Goal: Communication & Community: Ask a question

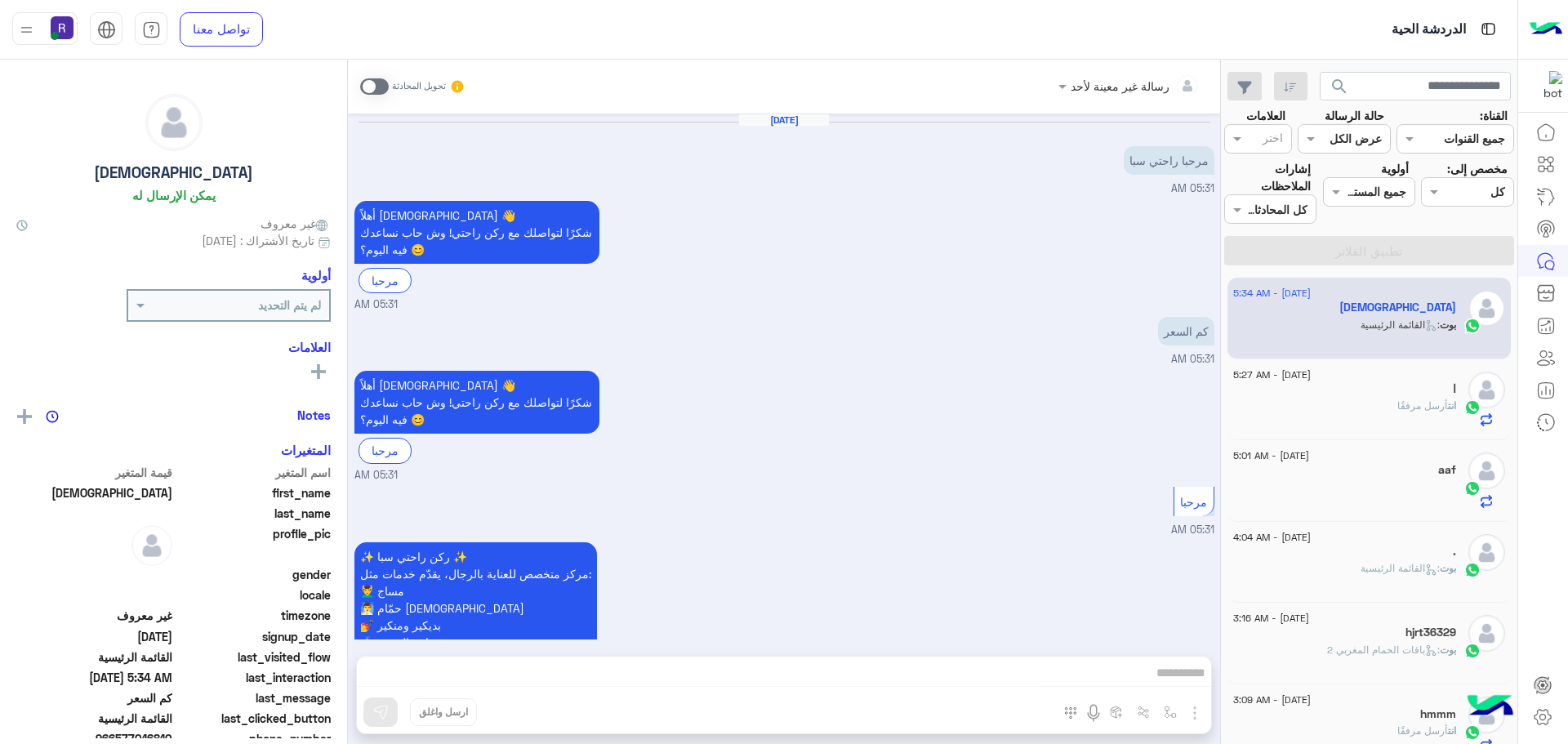
scroll to position [1007, 0]
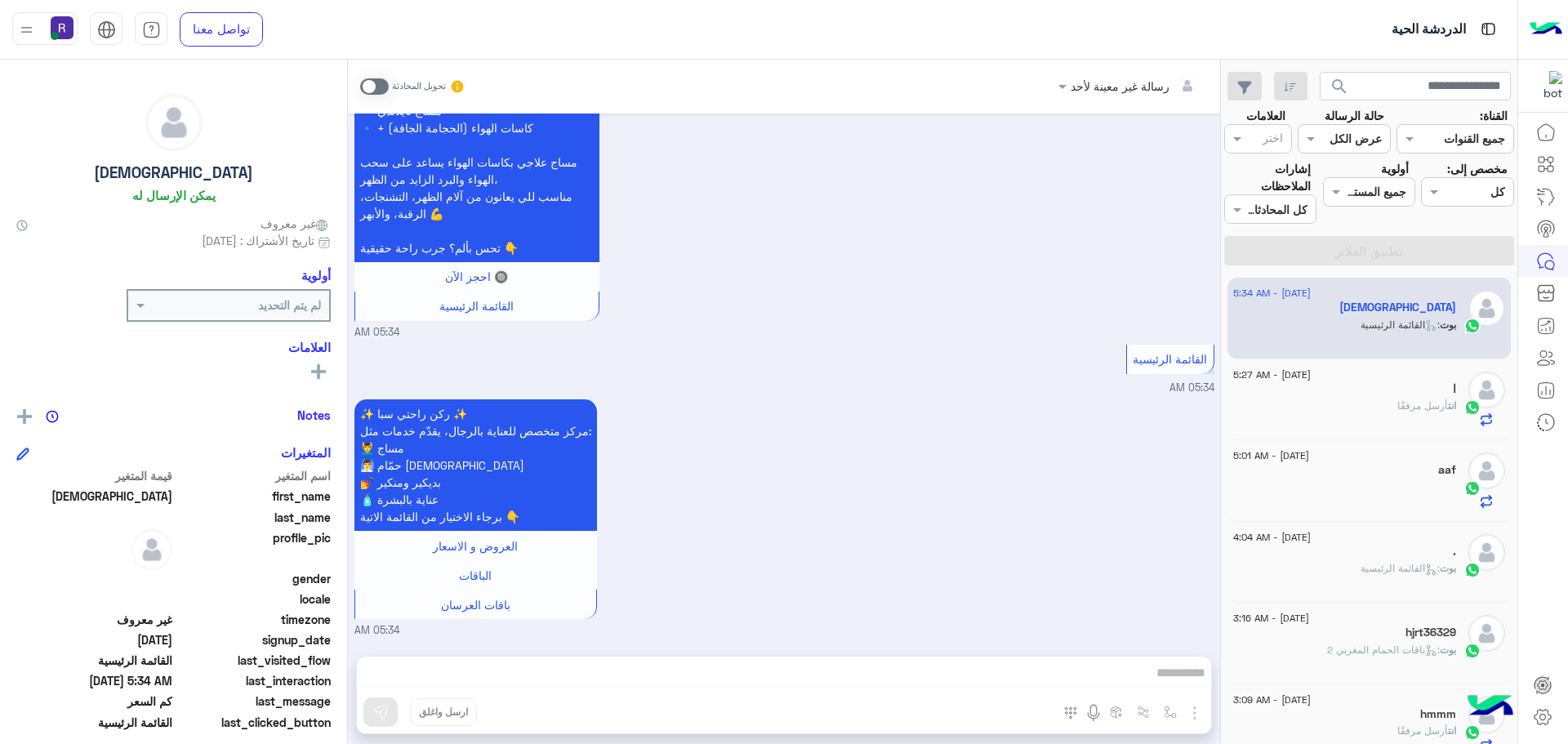
click at [1376, 386] on div "ا" at bounding box center [1345, 391] width 223 height 17
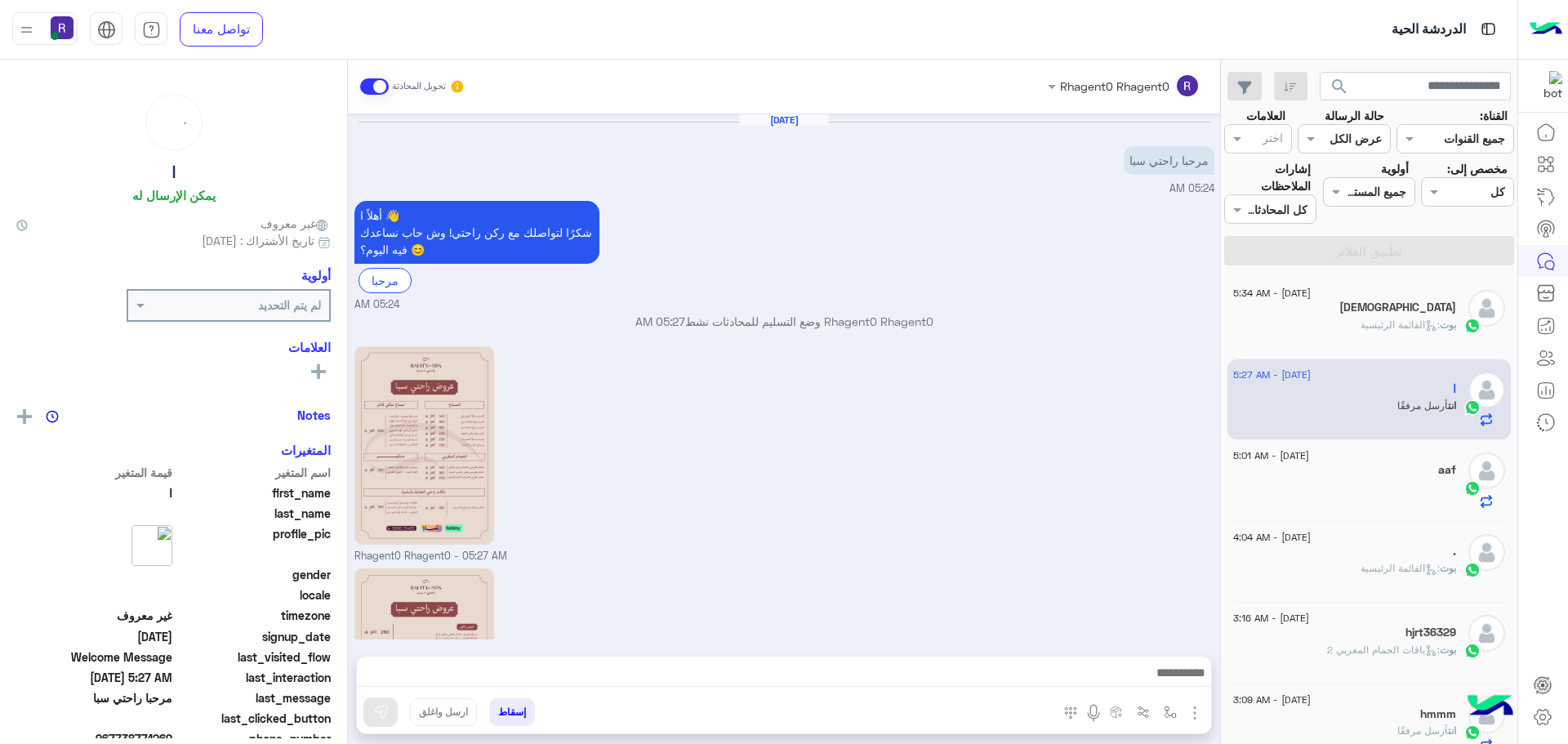
scroll to position [177, 0]
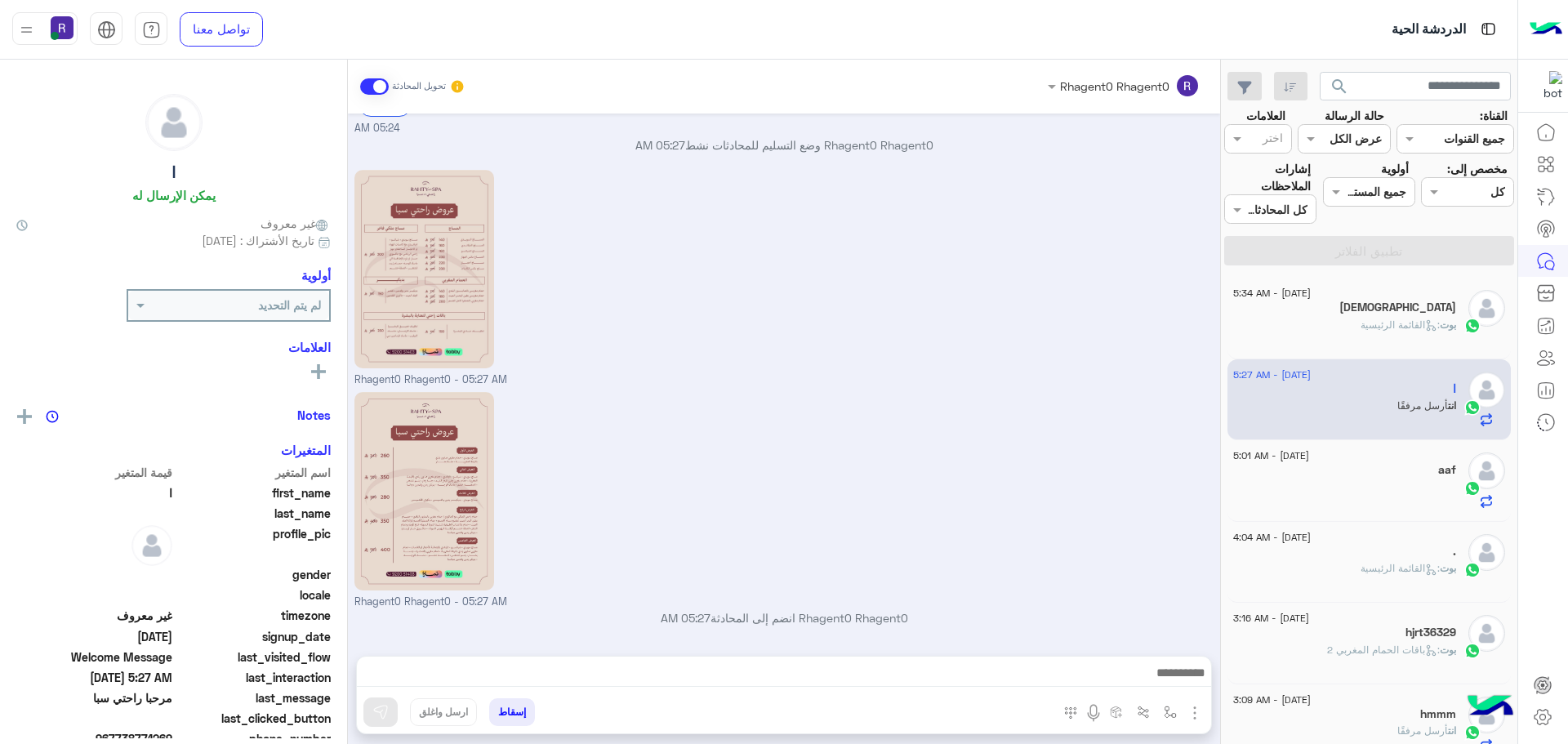
click at [1427, 323] on icon at bounding box center [1430, 325] width 12 height 12
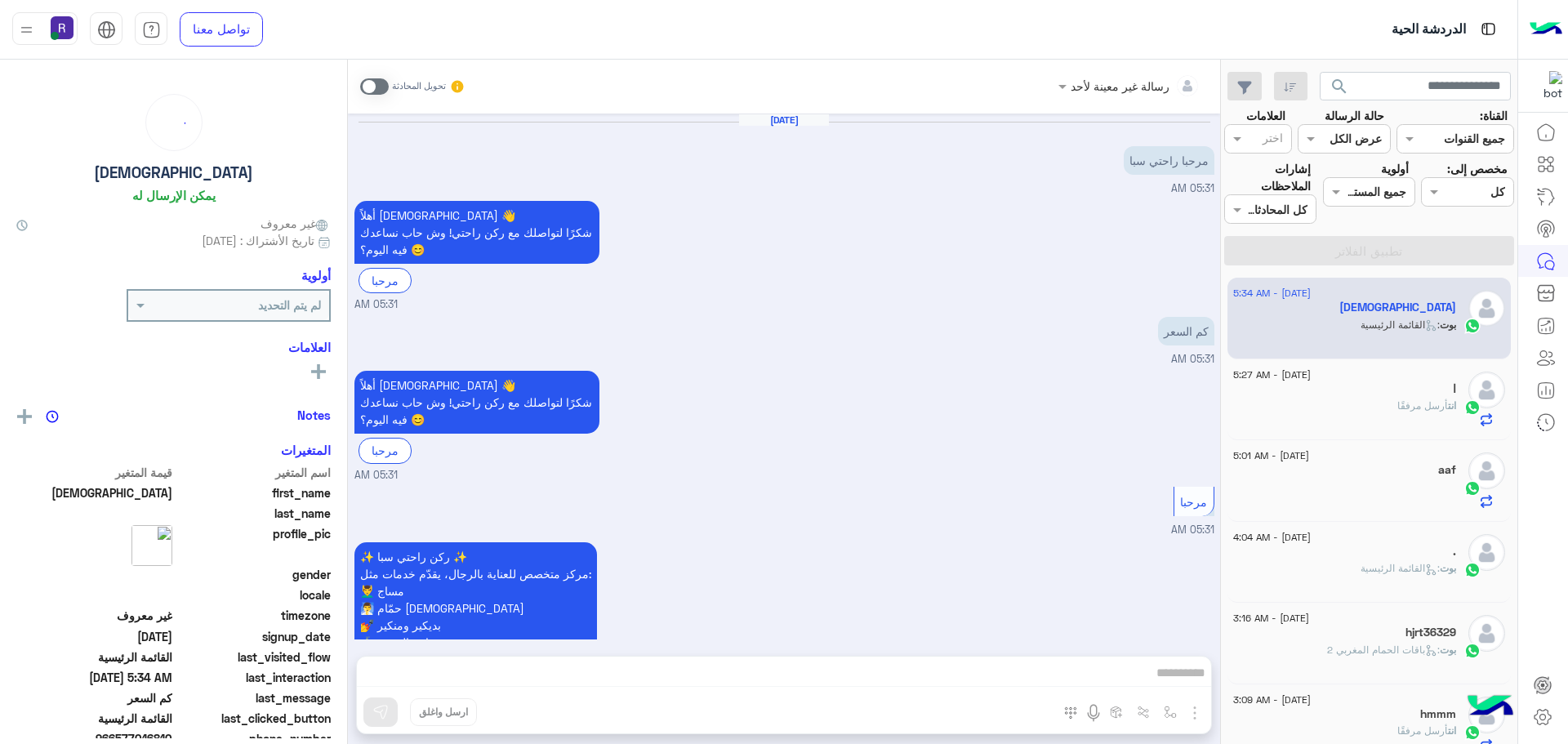
scroll to position [1007, 0]
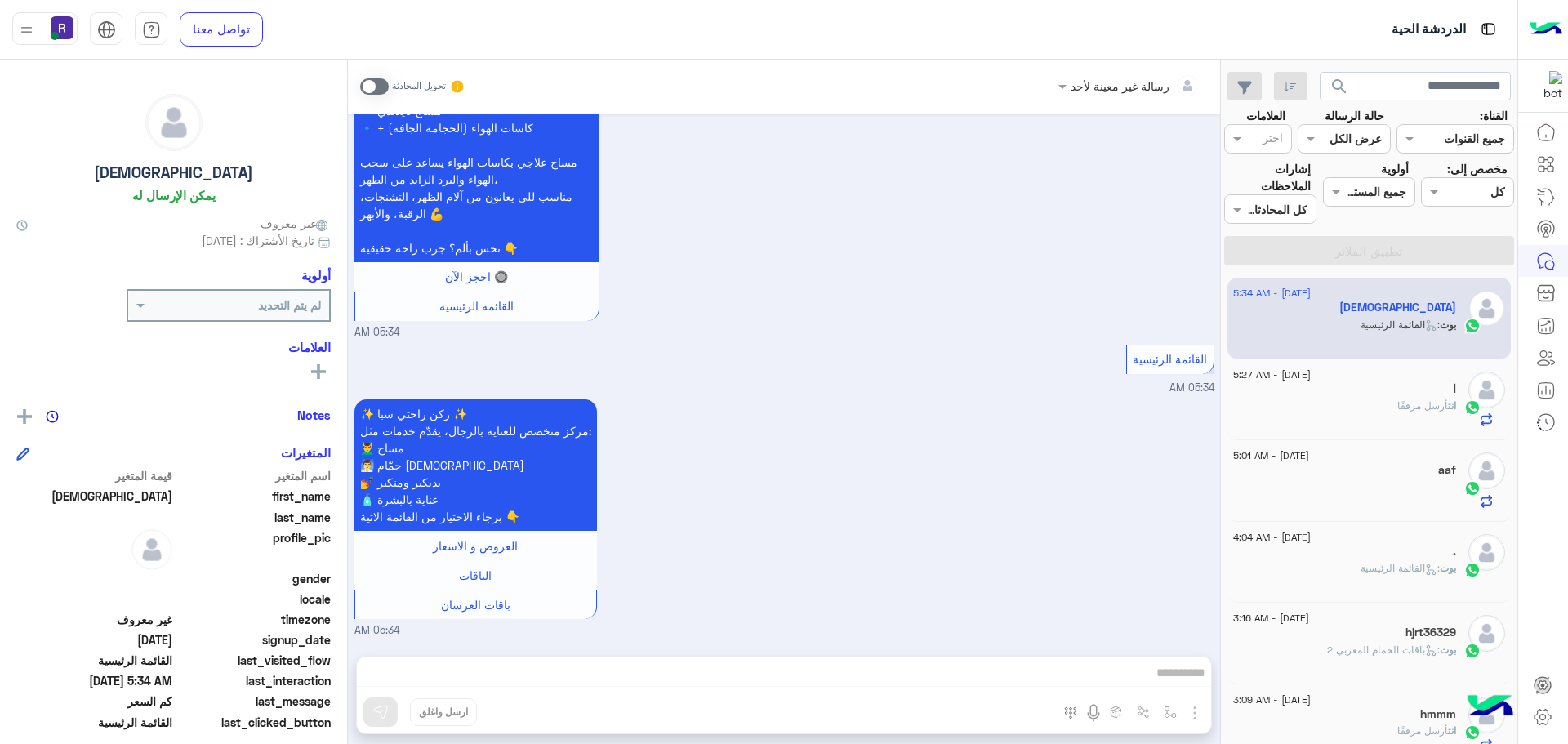
click at [1426, 499] on div at bounding box center [1345, 494] width 223 height 29
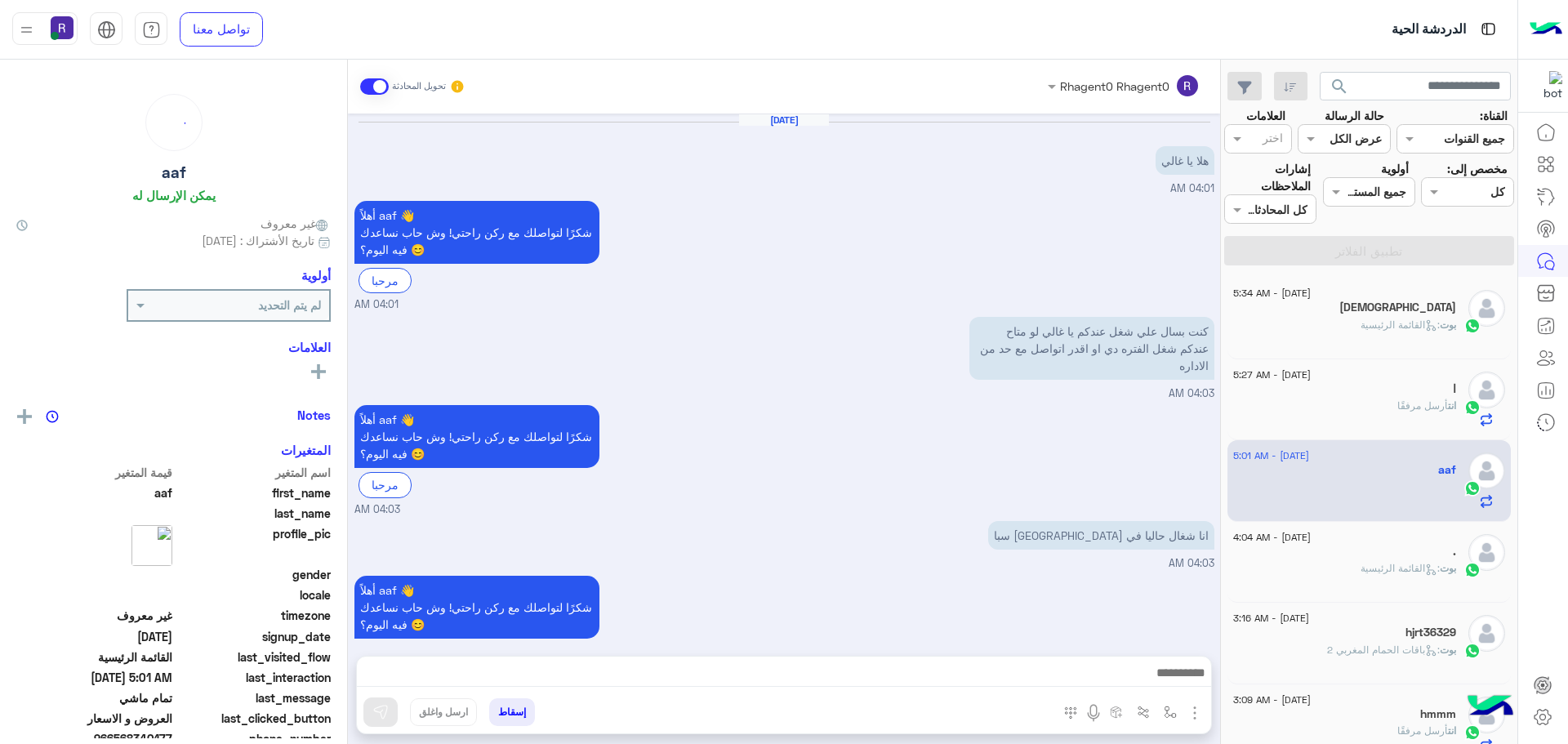
scroll to position [978, 0]
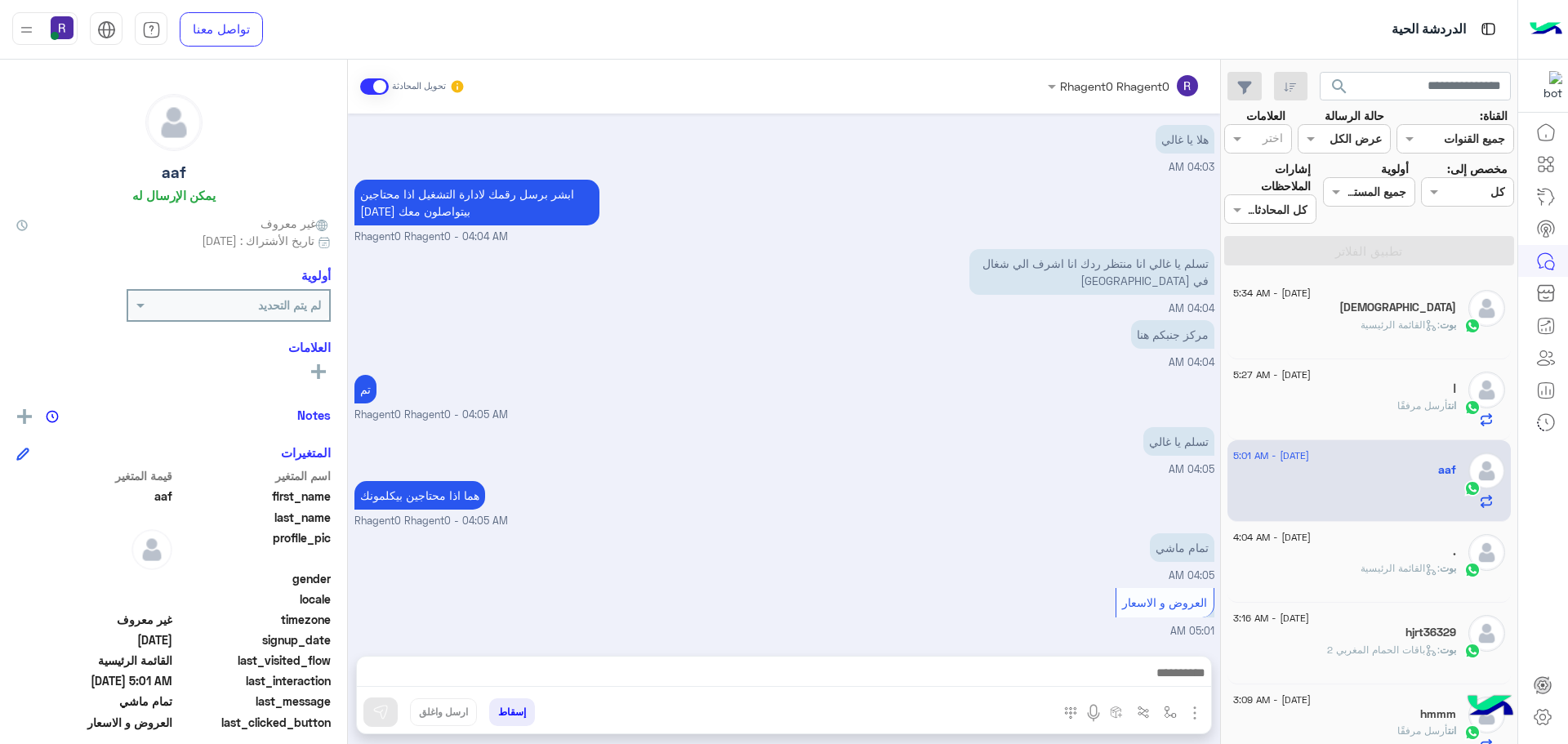
click at [1418, 317] on div "[DEMOGRAPHIC_DATA]" at bounding box center [1345, 309] width 223 height 17
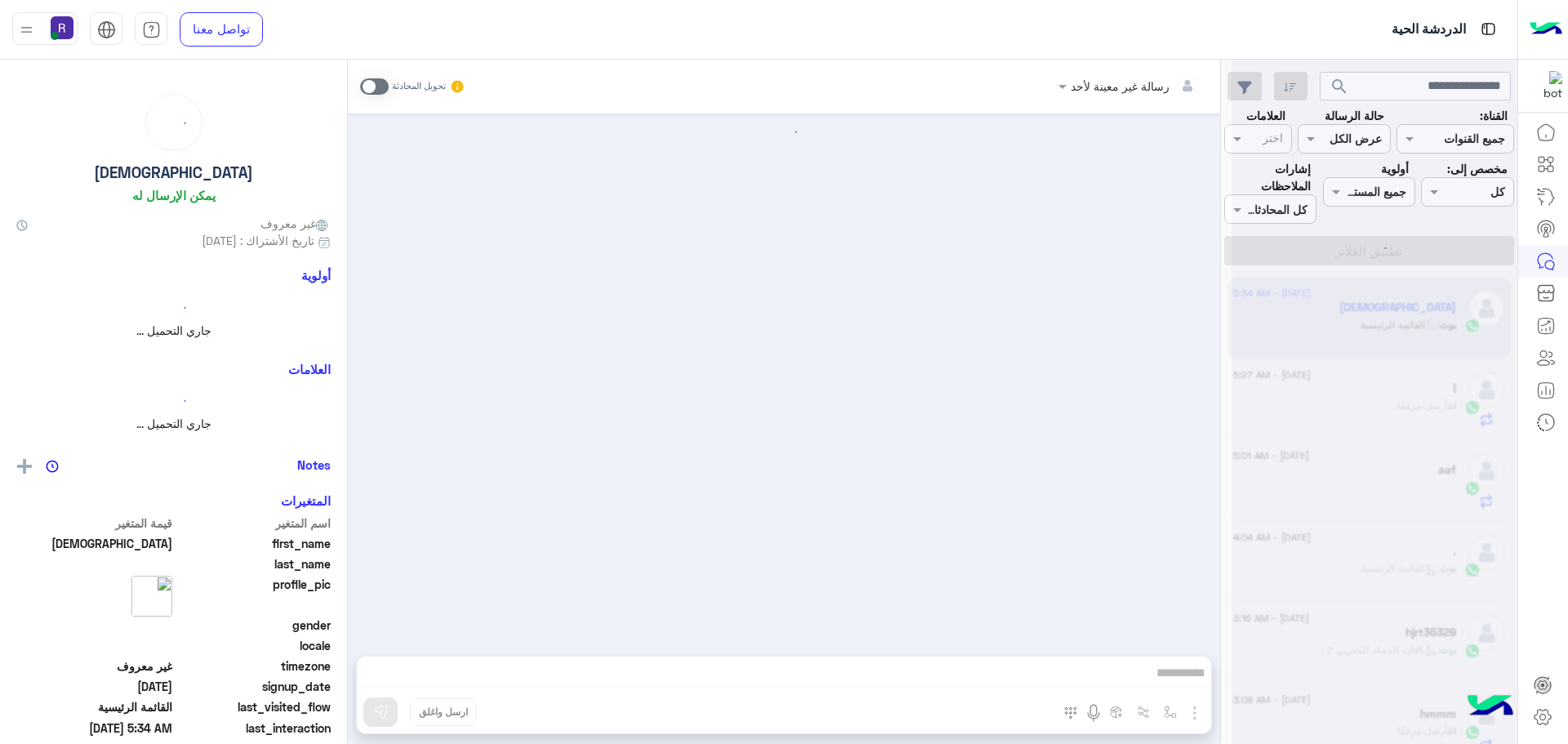
scroll to position [1007, 0]
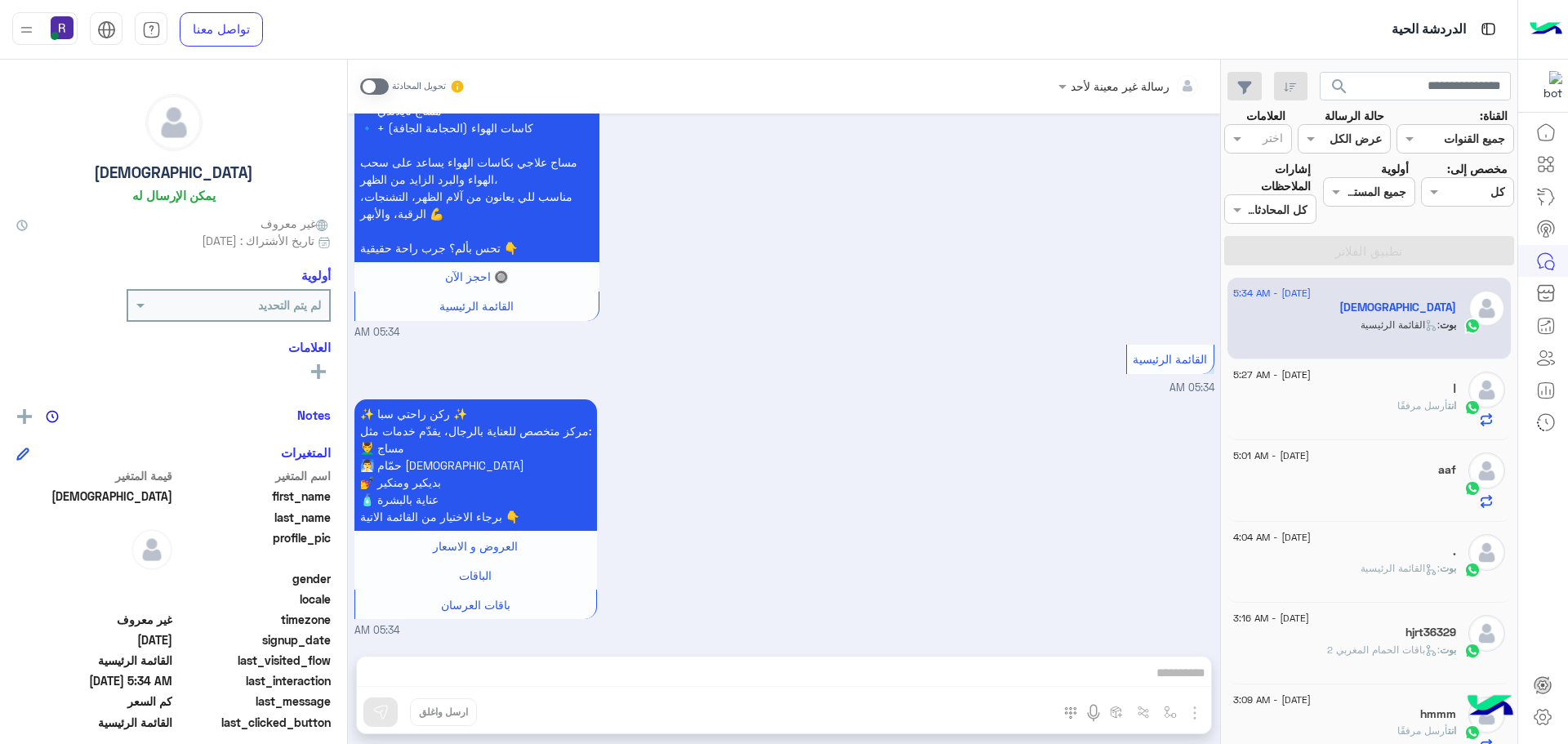
click at [1439, 392] on div "ا" at bounding box center [1345, 391] width 223 height 17
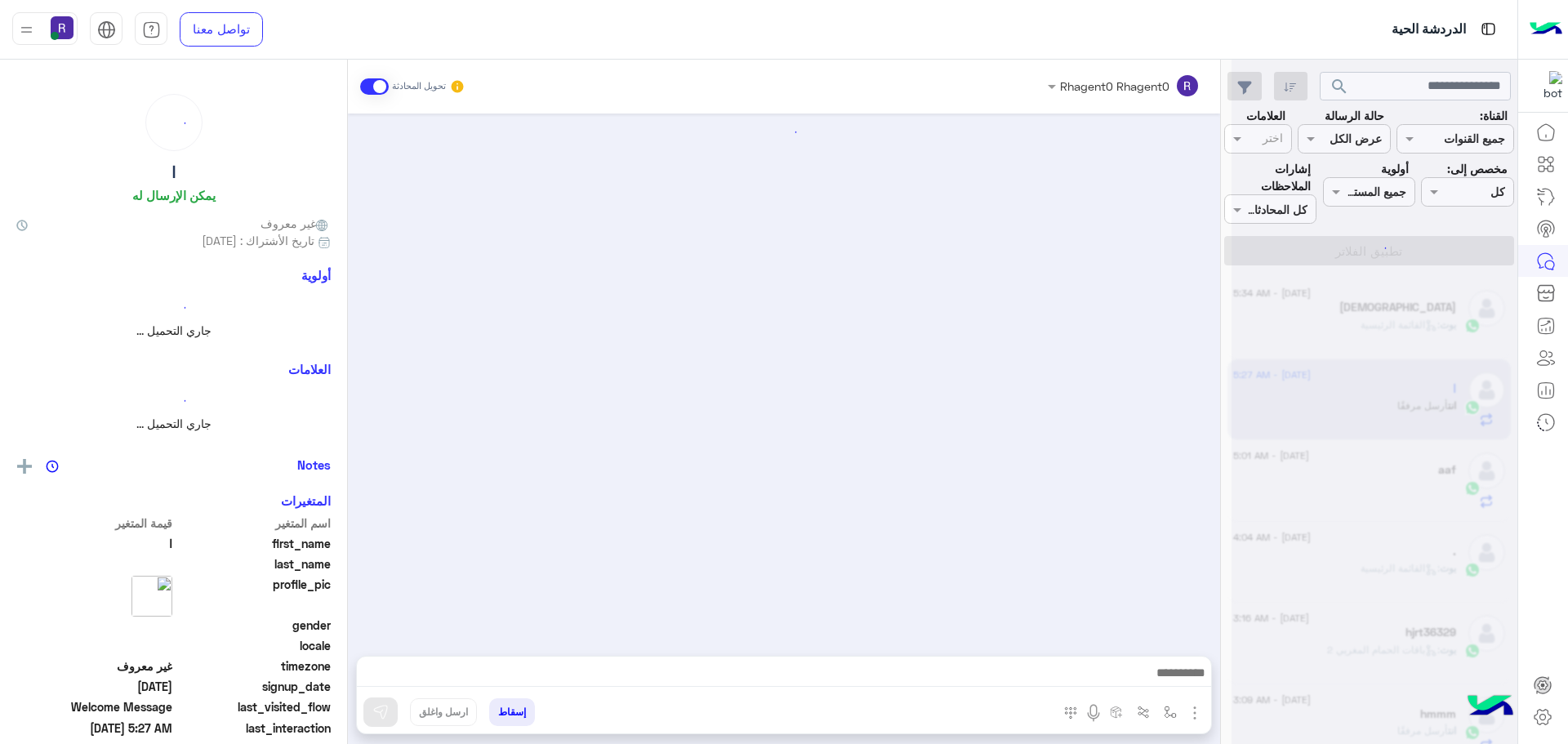
scroll to position [177, 0]
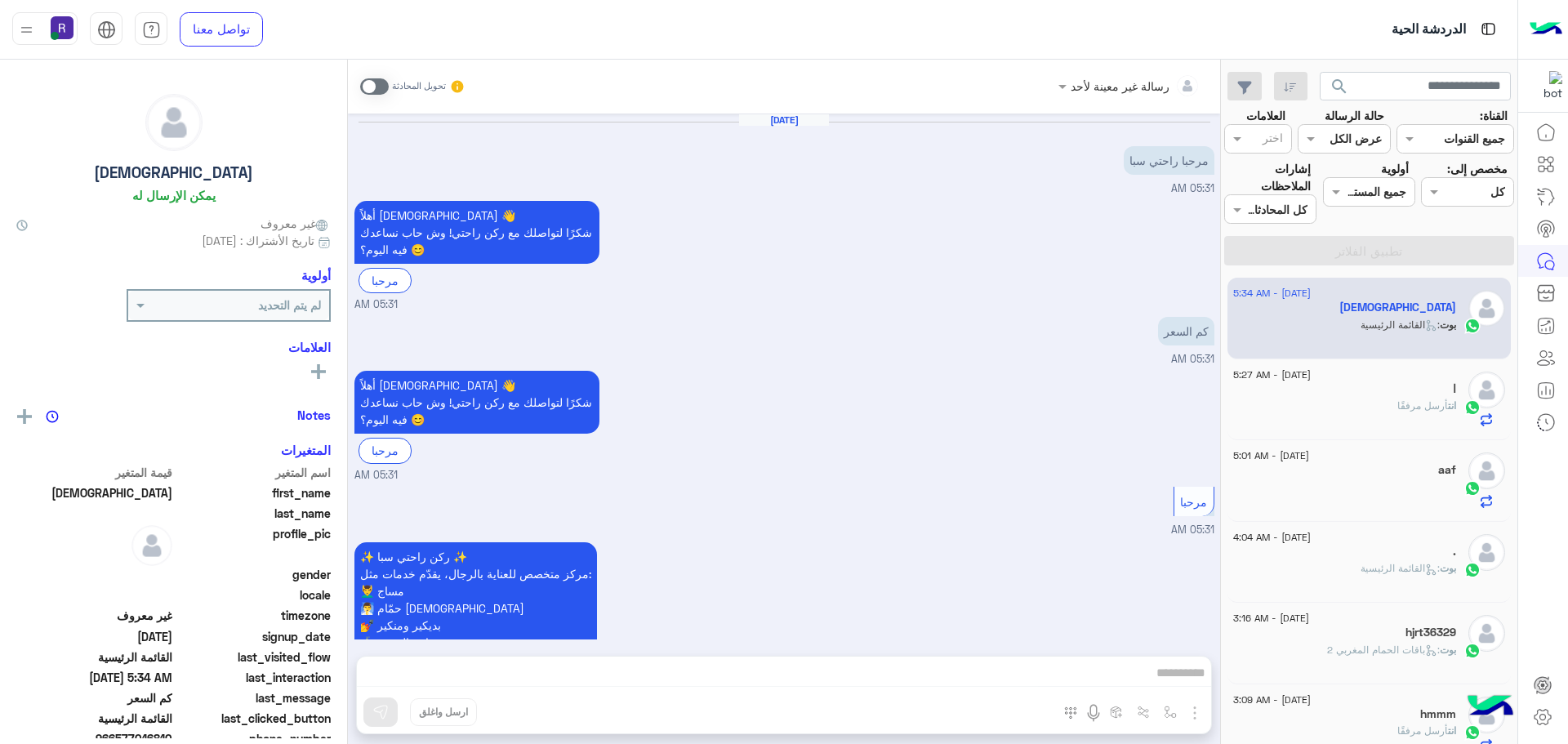
scroll to position [1007, 0]
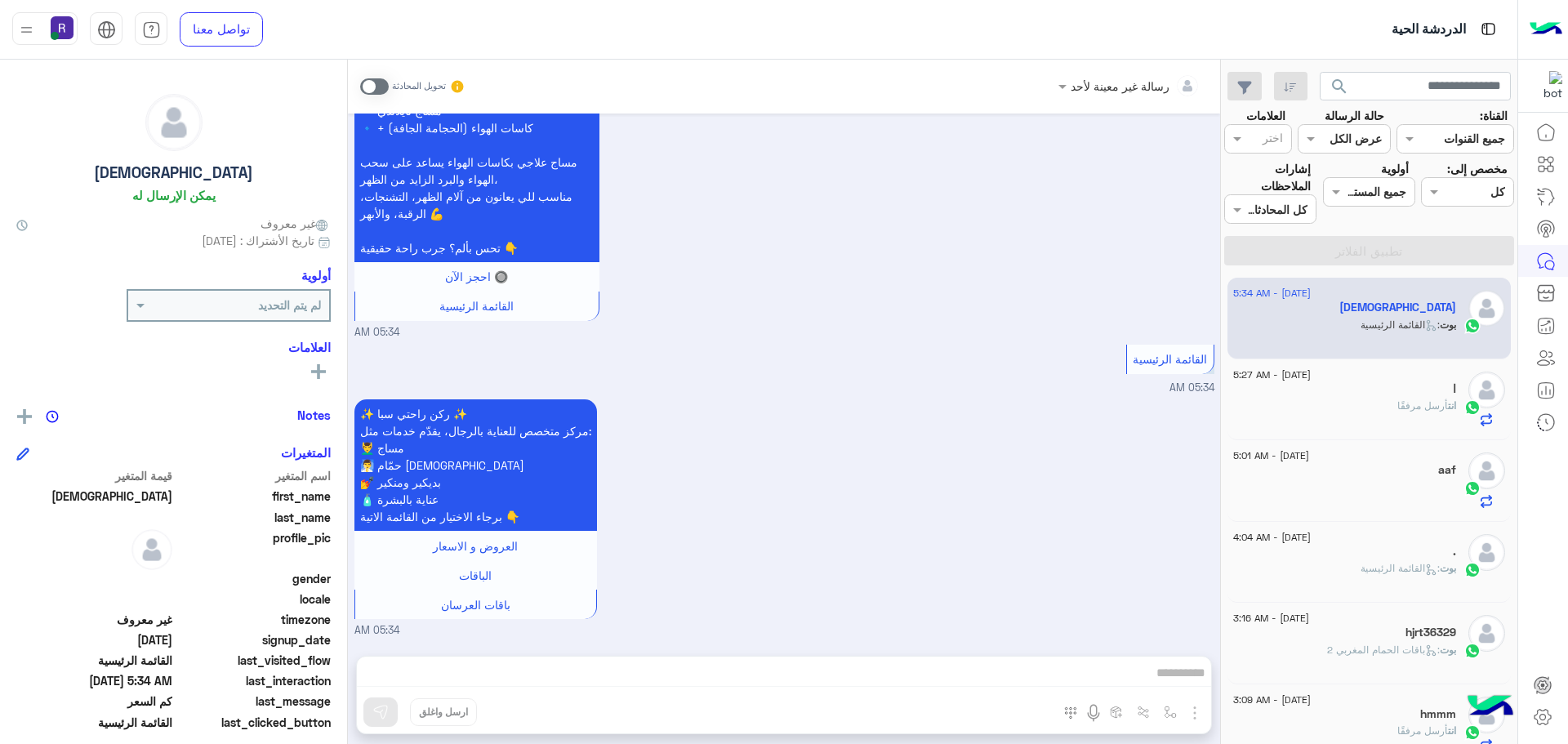
click at [1414, 412] on span "أرسل مرفقًا" at bounding box center [1422, 405] width 50 height 12
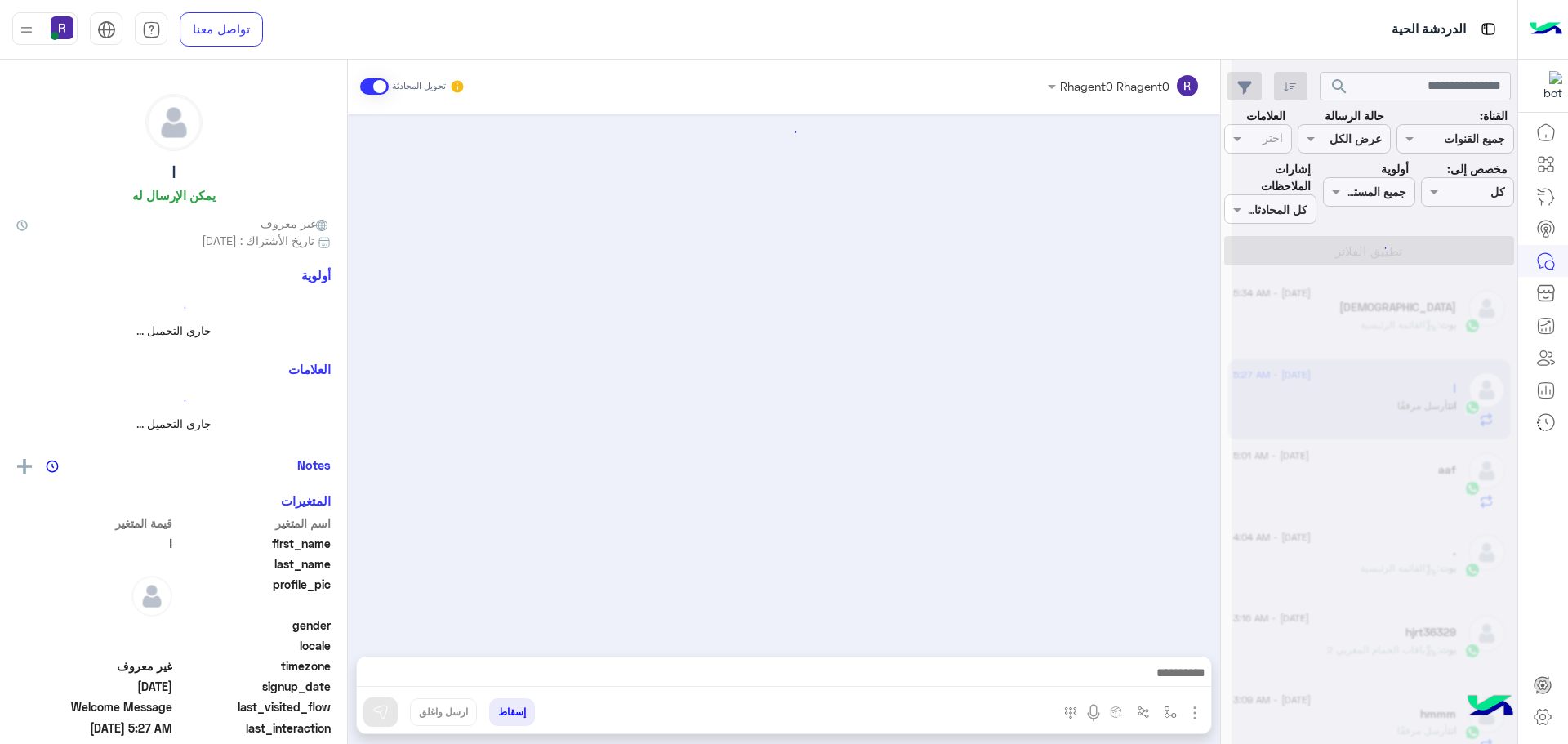
scroll to position [177, 0]
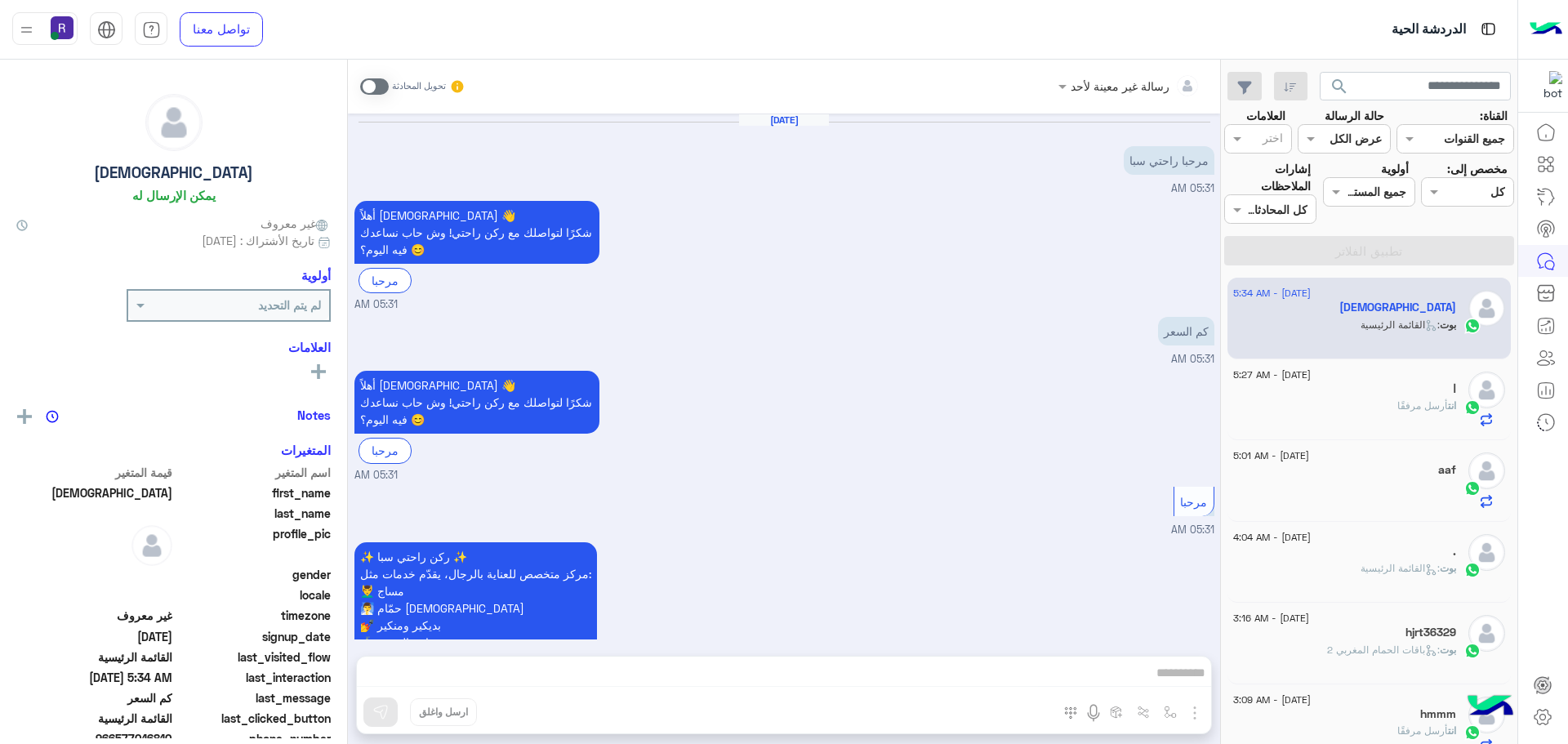
scroll to position [1007, 0]
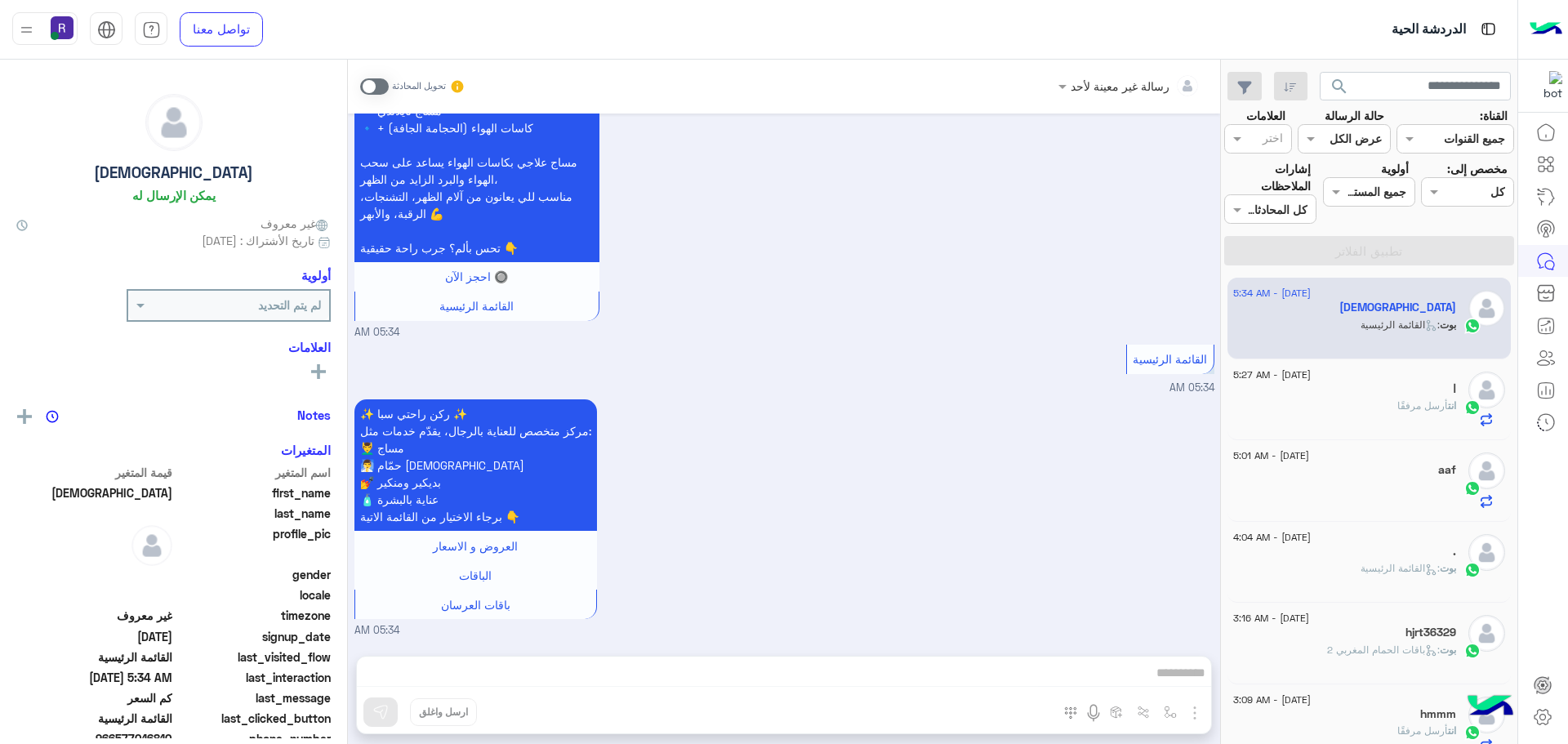
click at [1401, 400] on span "أرسل مرفقًا" at bounding box center [1422, 405] width 50 height 12
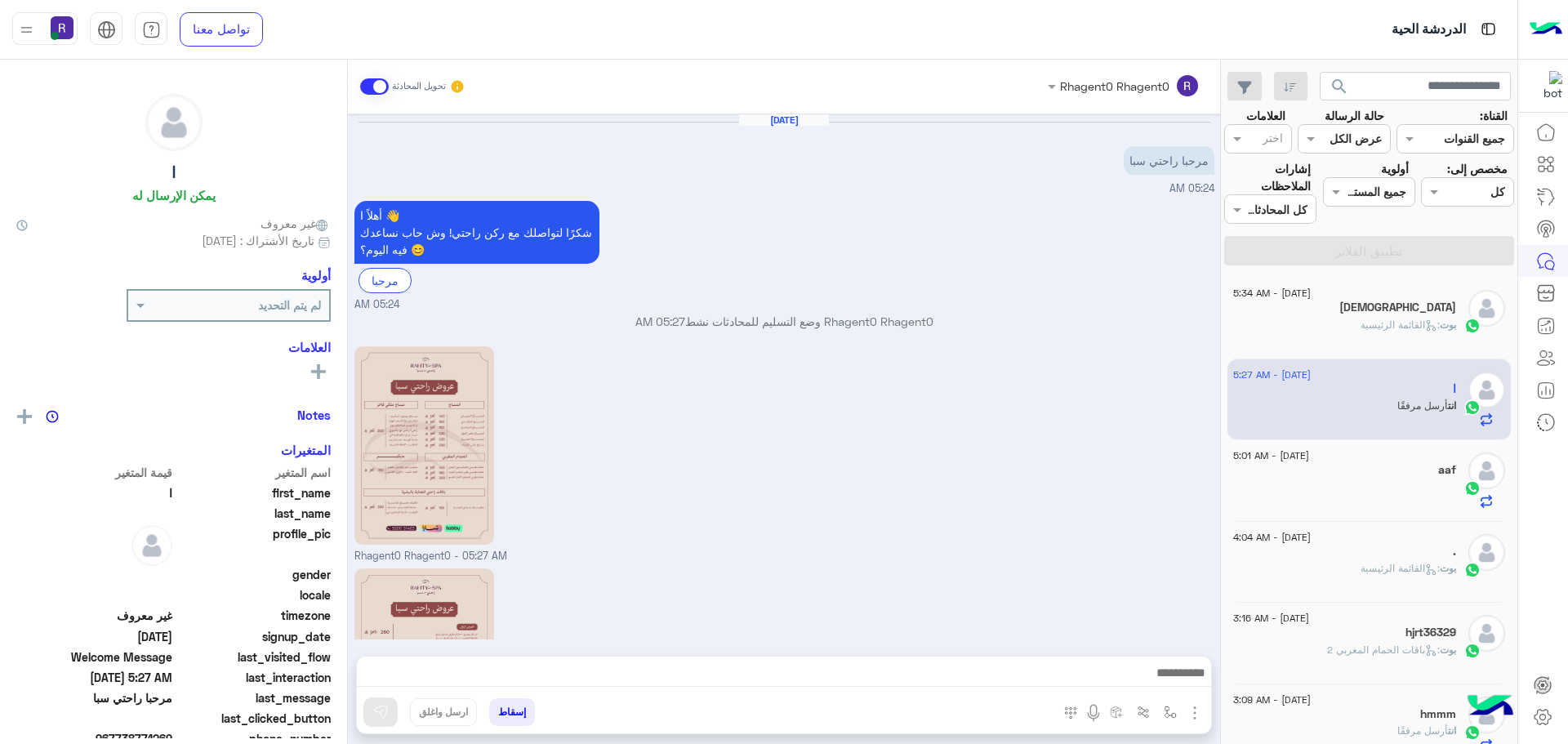
scroll to position [177, 0]
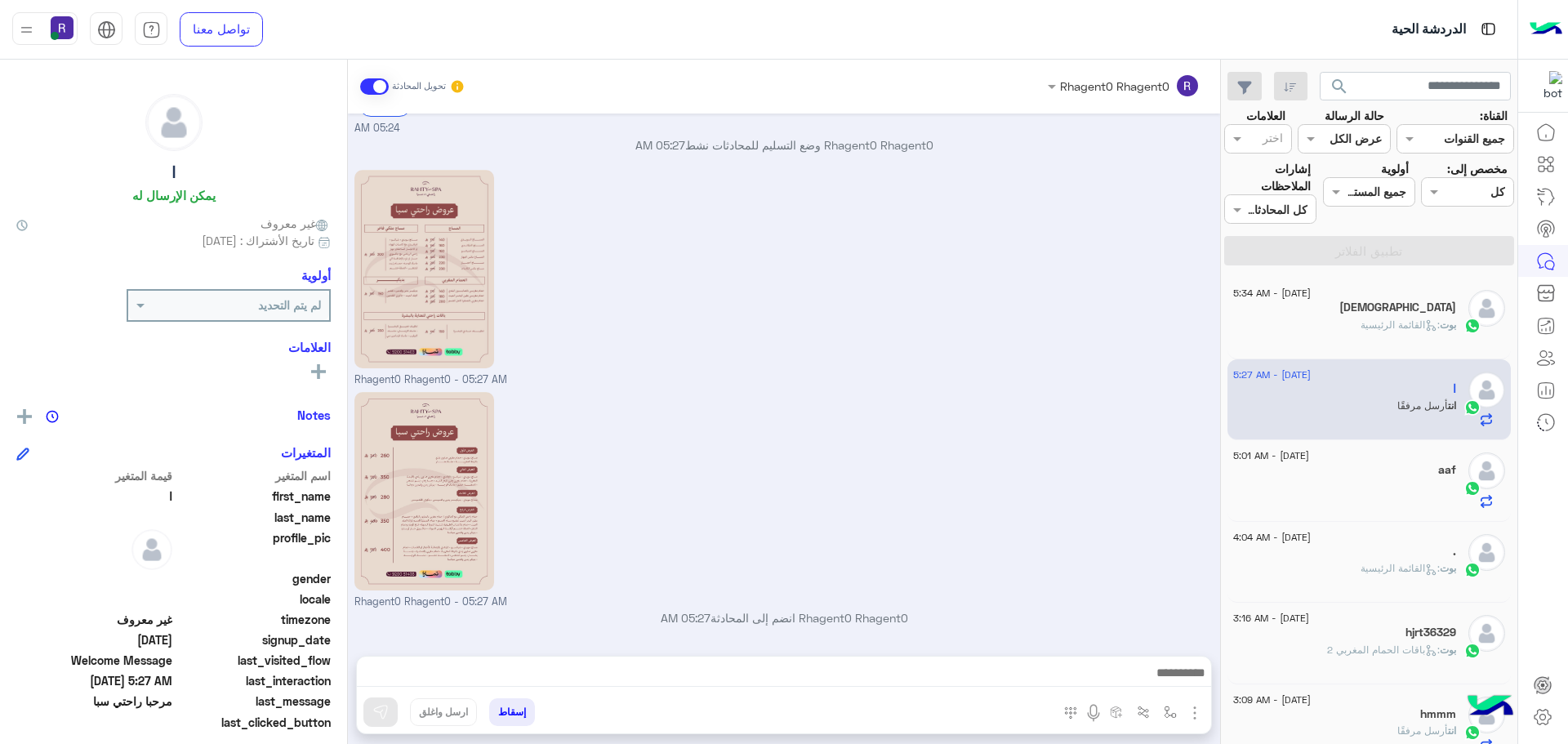
click at [1379, 322] on span ": القائمة الرئيسية" at bounding box center [1400, 324] width 79 height 12
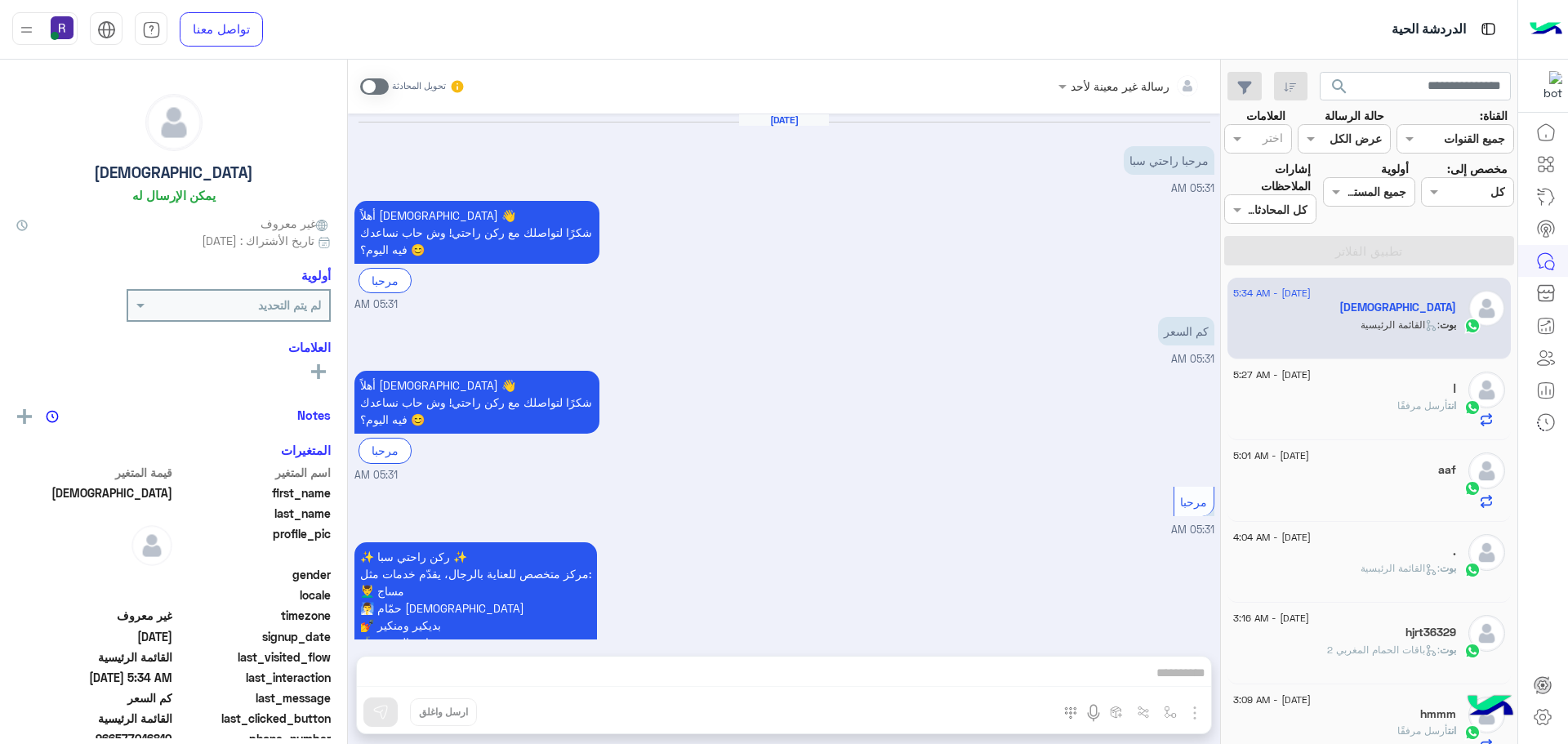
scroll to position [1007, 0]
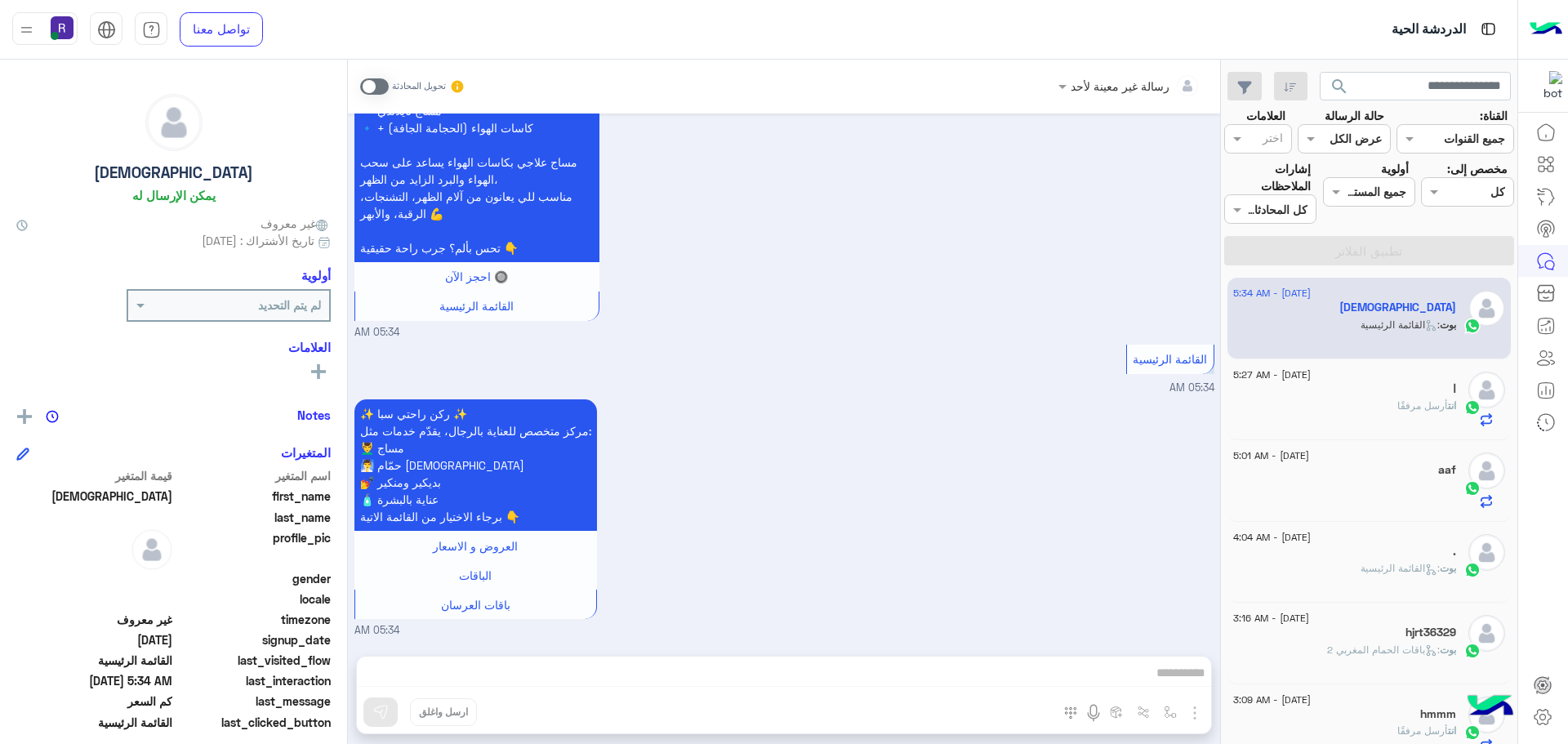
click at [1424, 383] on div "ا" at bounding box center [1345, 391] width 223 height 17
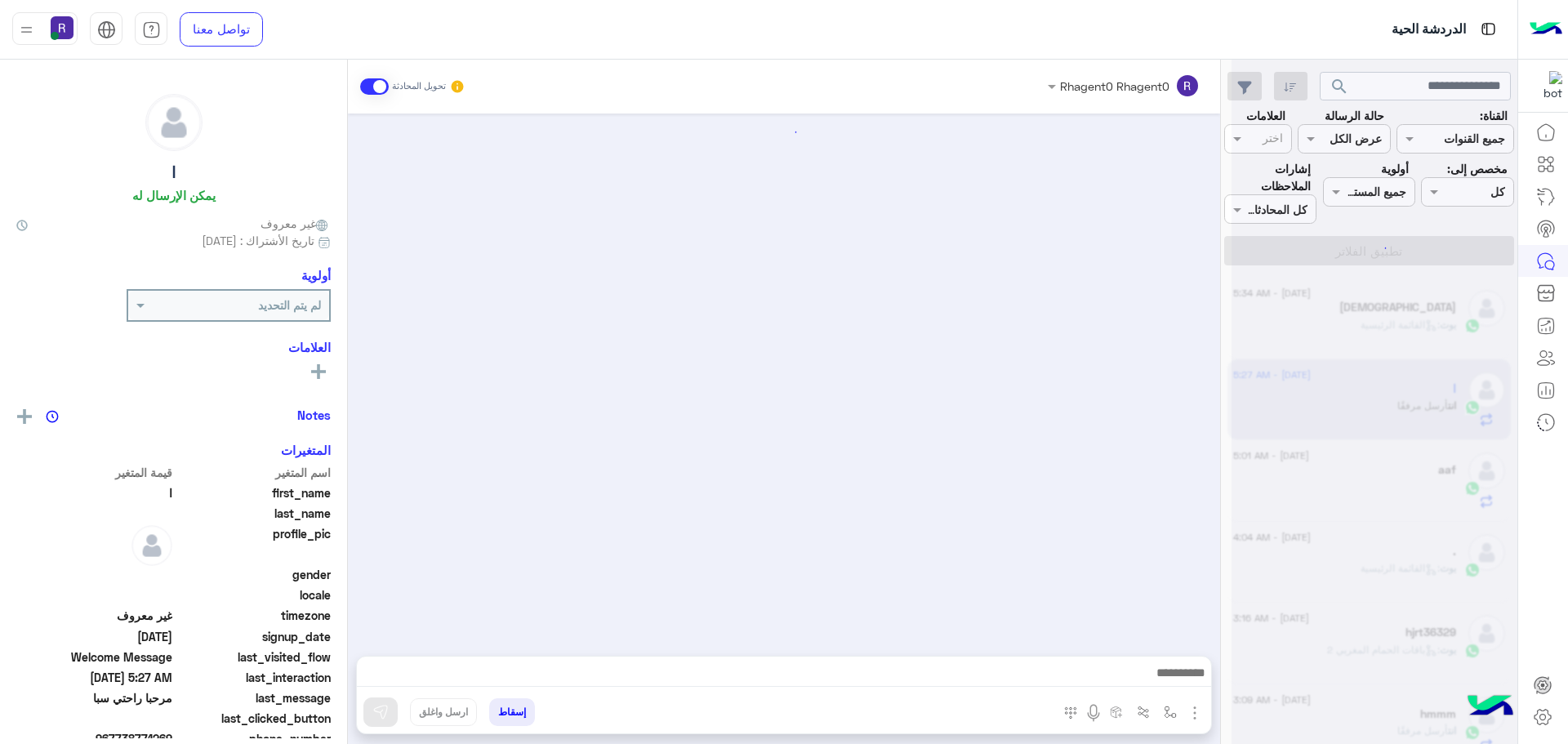
scroll to position [177, 0]
